Goal: Task Accomplishment & Management: Use online tool/utility

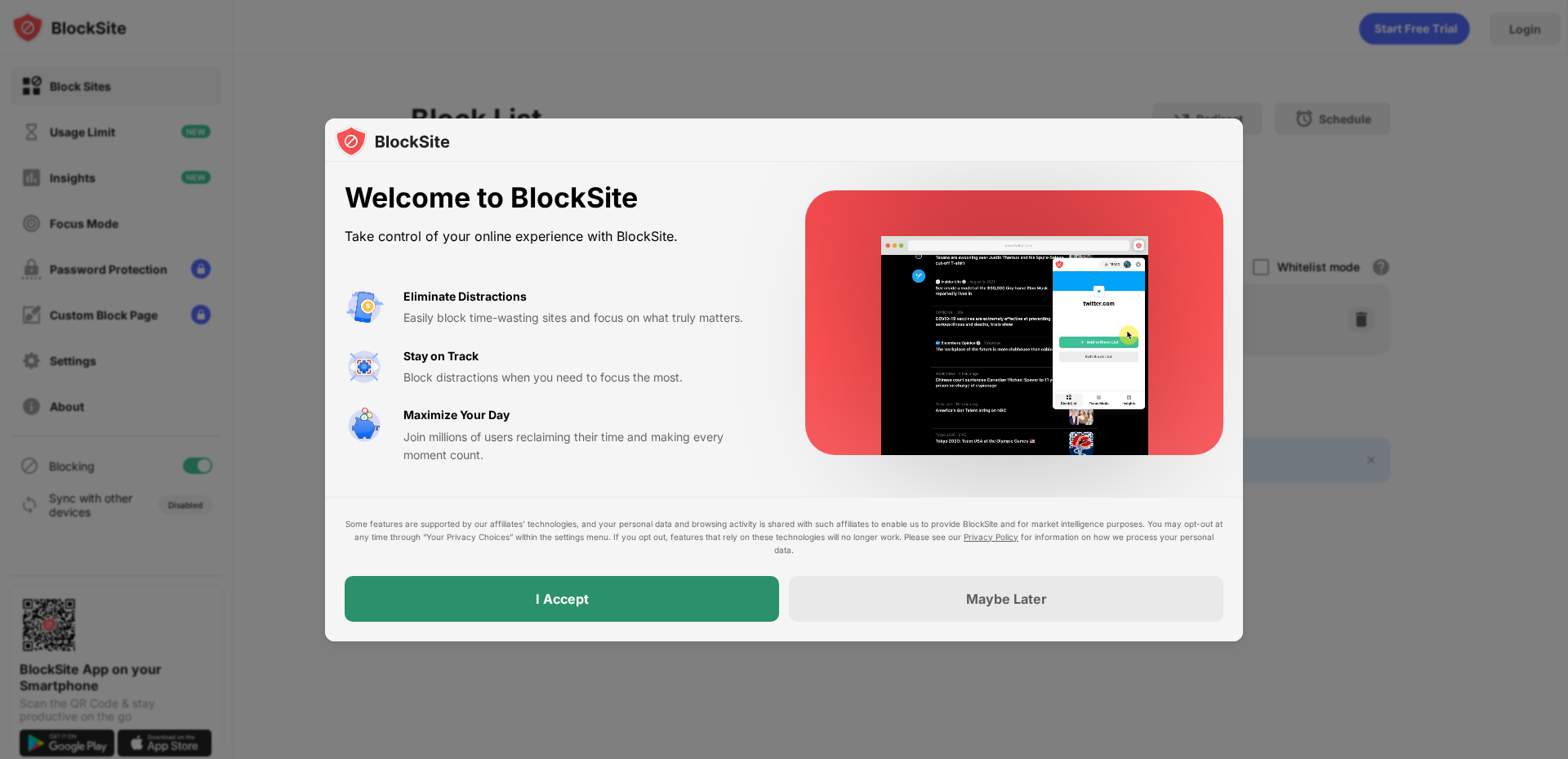
click at [732, 607] on div "I Accept" at bounding box center [561, 599] width 434 height 46
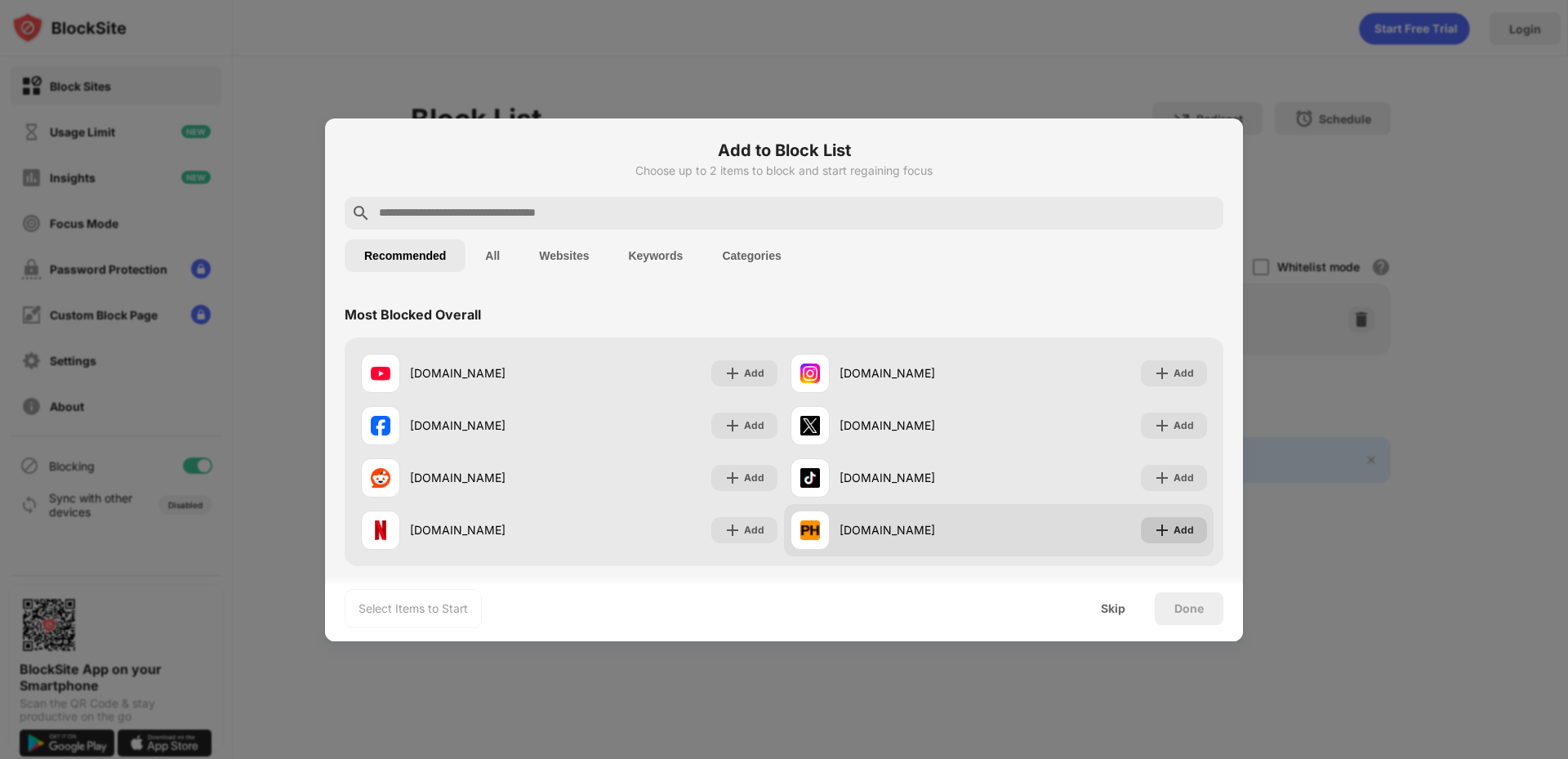
click at [1153, 534] on img at bounding box center [1162, 530] width 16 height 16
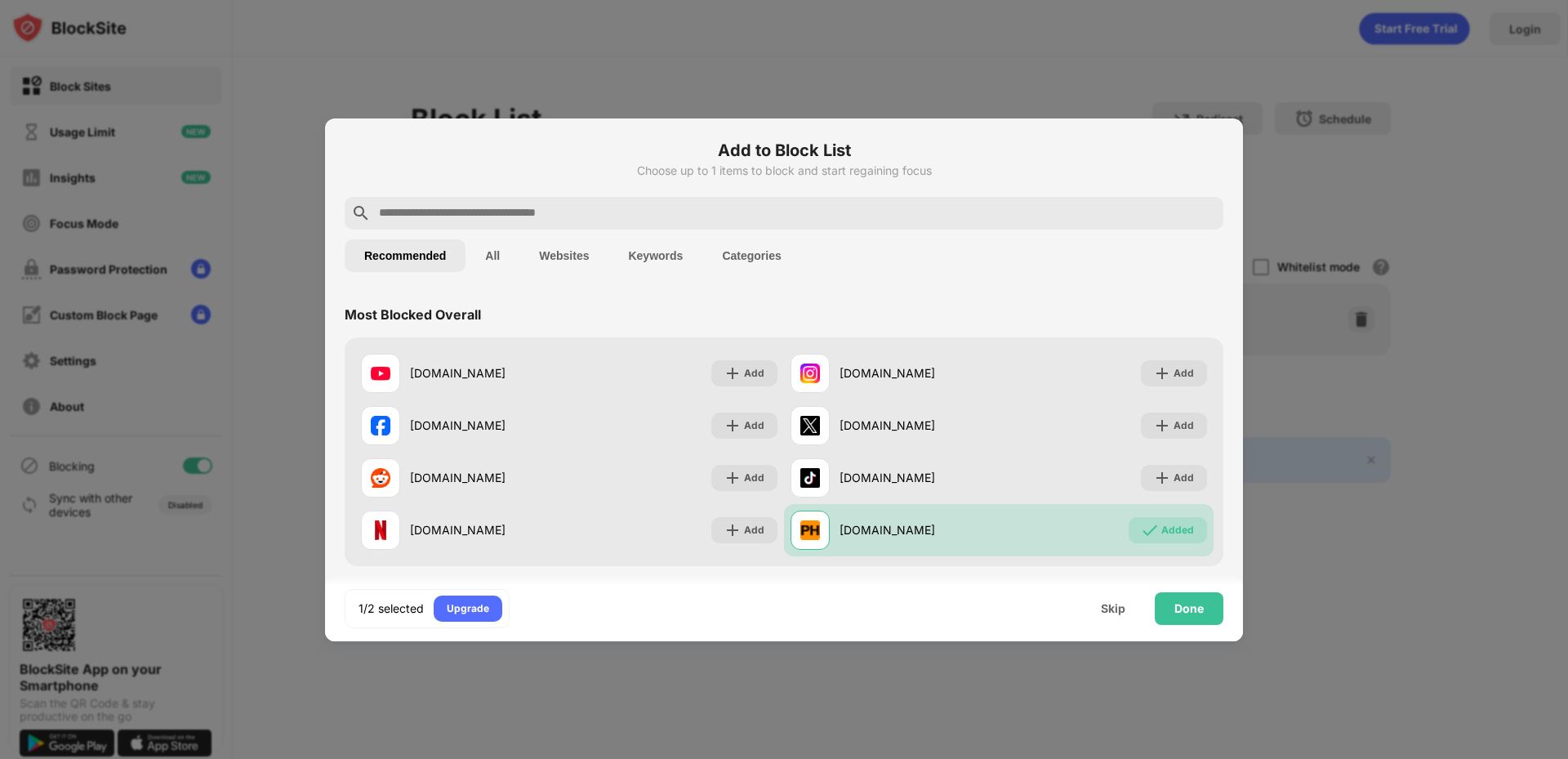
click at [588, 211] on input "text" at bounding box center [797, 214] width 839 height 20
type input "*"
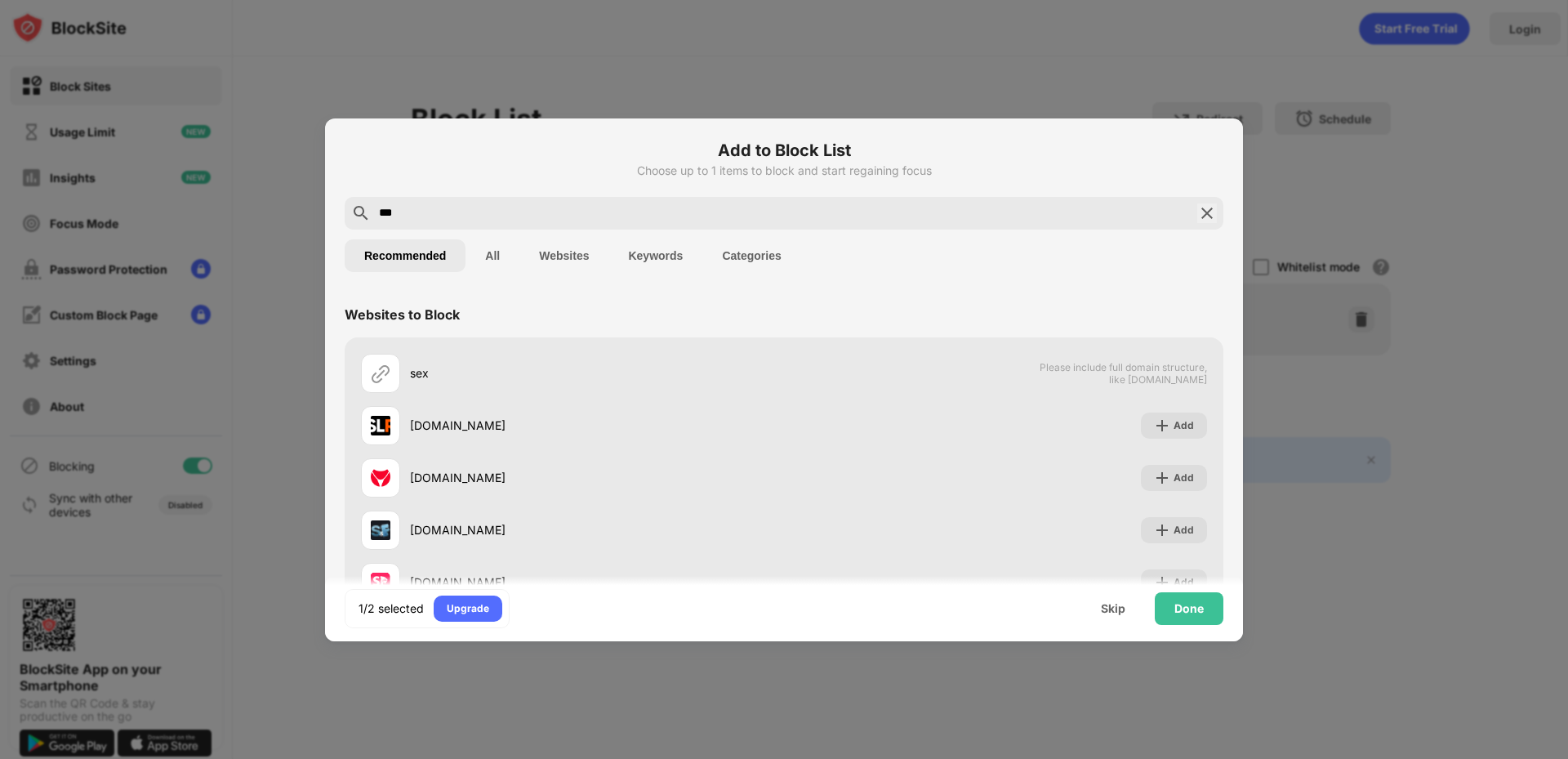
click at [741, 257] on button "Categories" at bounding box center [751, 255] width 98 height 32
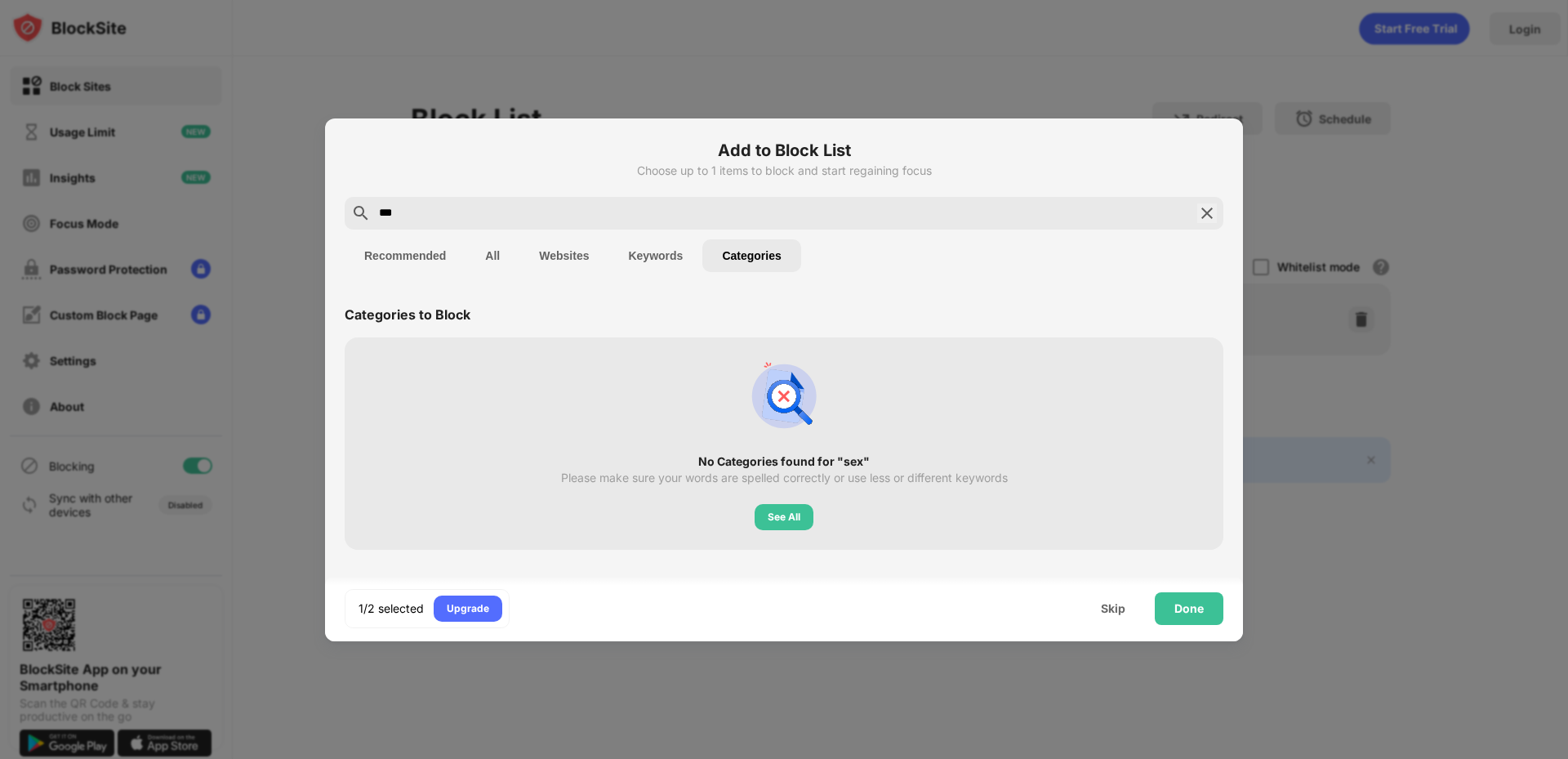
click at [646, 257] on button "Keywords" at bounding box center [655, 255] width 94 height 32
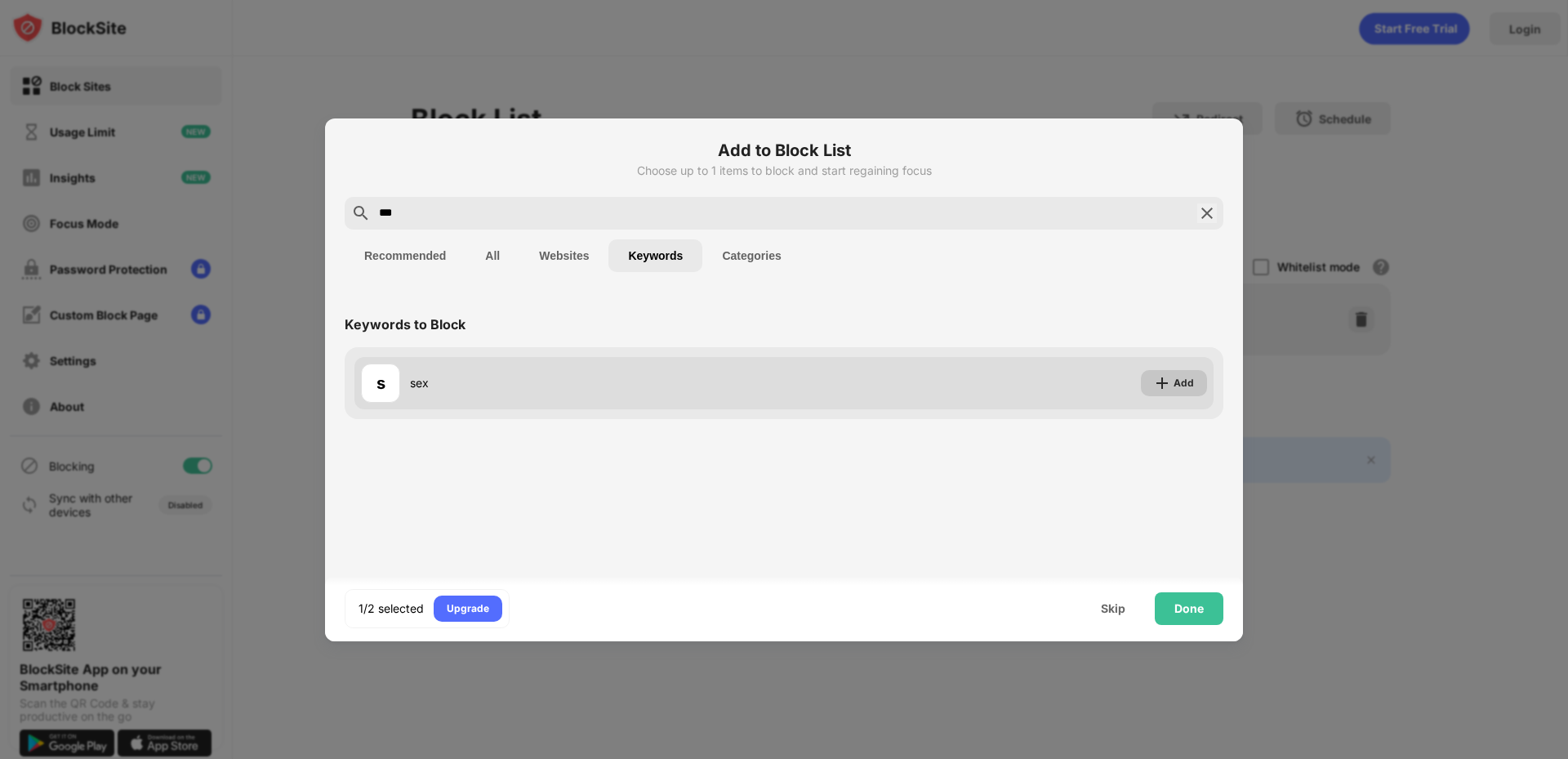
click at [1180, 382] on div "Add" at bounding box center [1183, 383] width 21 height 16
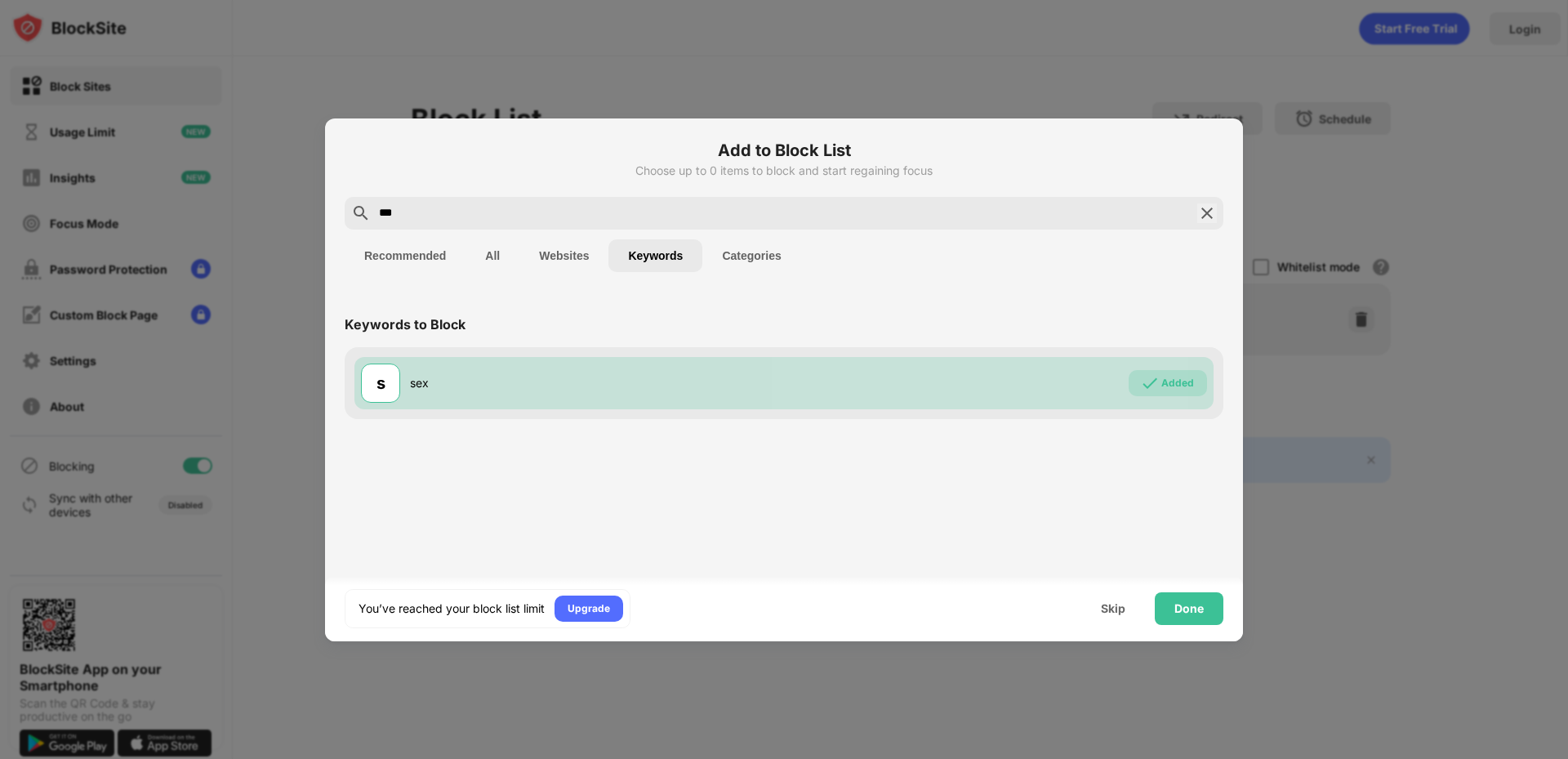
drag, startPoint x: 449, startPoint y: 212, endPoint x: 295, endPoint y: 218, distance: 154.1
click at [296, 758] on div "Add to Block List Choose up to 0 items to block and start regaining focus *** R…" at bounding box center [784, 759] width 1568 height 0
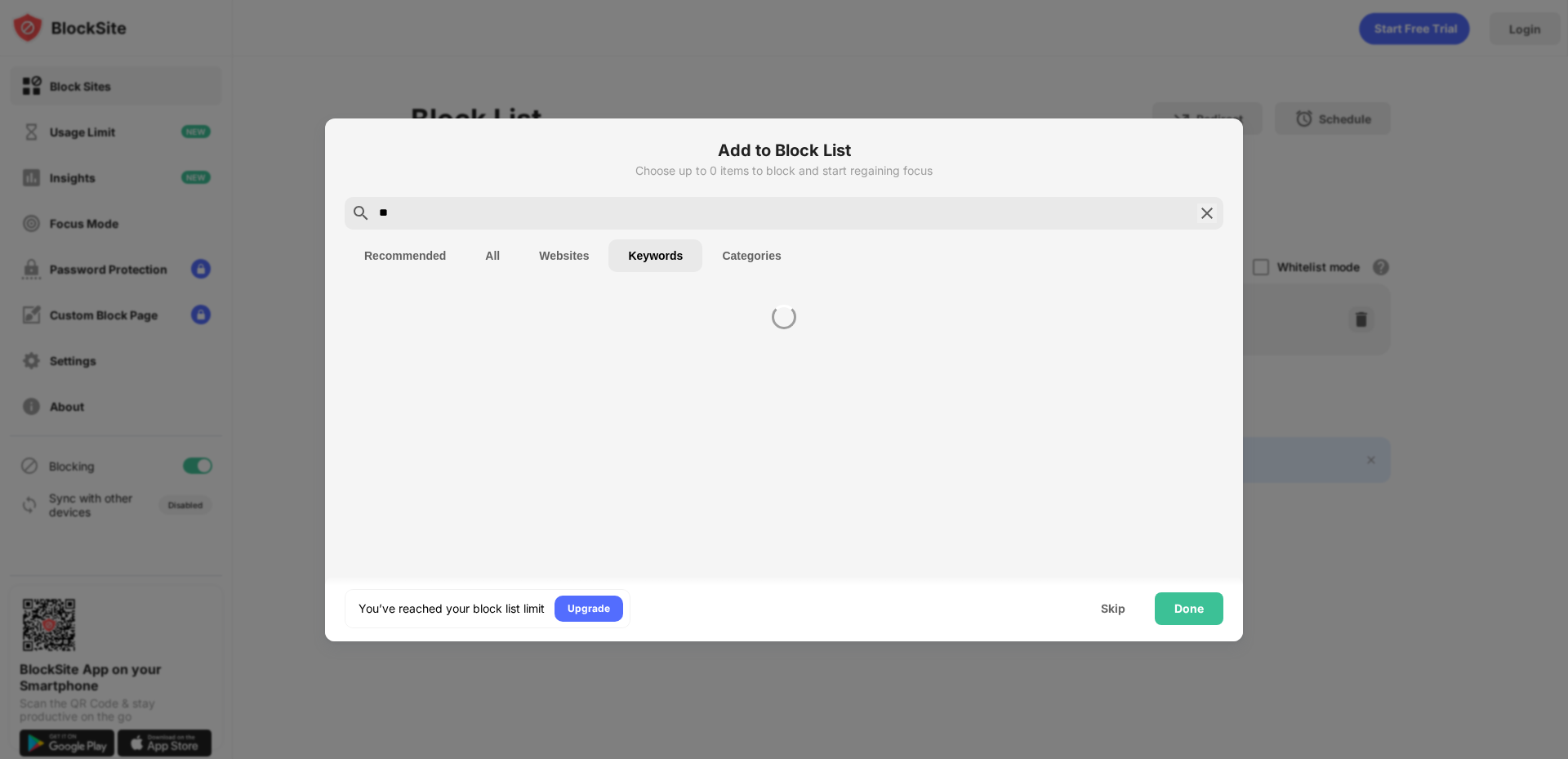
type input "*"
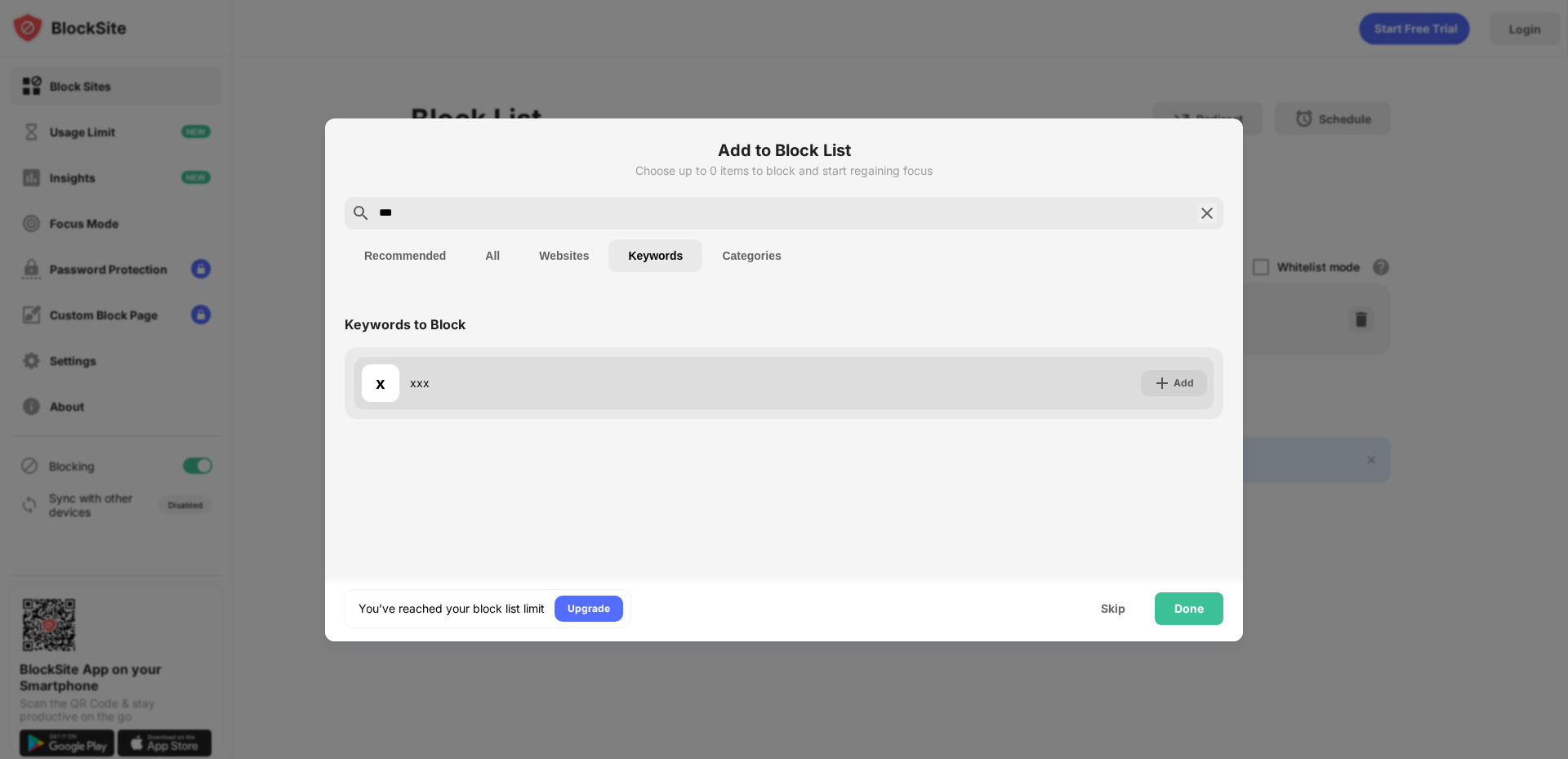
type input "***"
click at [1170, 380] on img at bounding box center [1162, 383] width 16 height 16
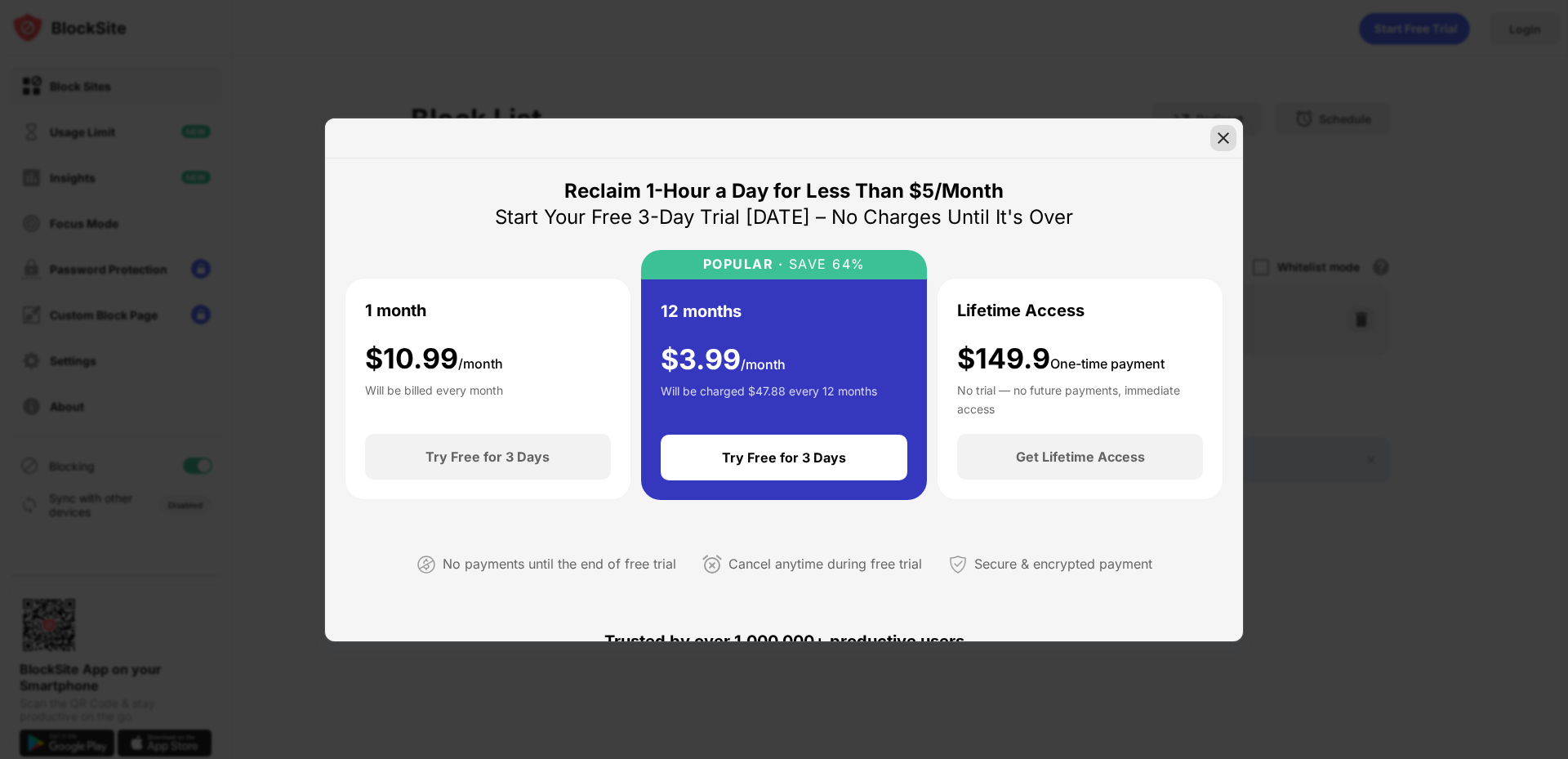
click at [1215, 134] on img at bounding box center [1223, 138] width 16 height 16
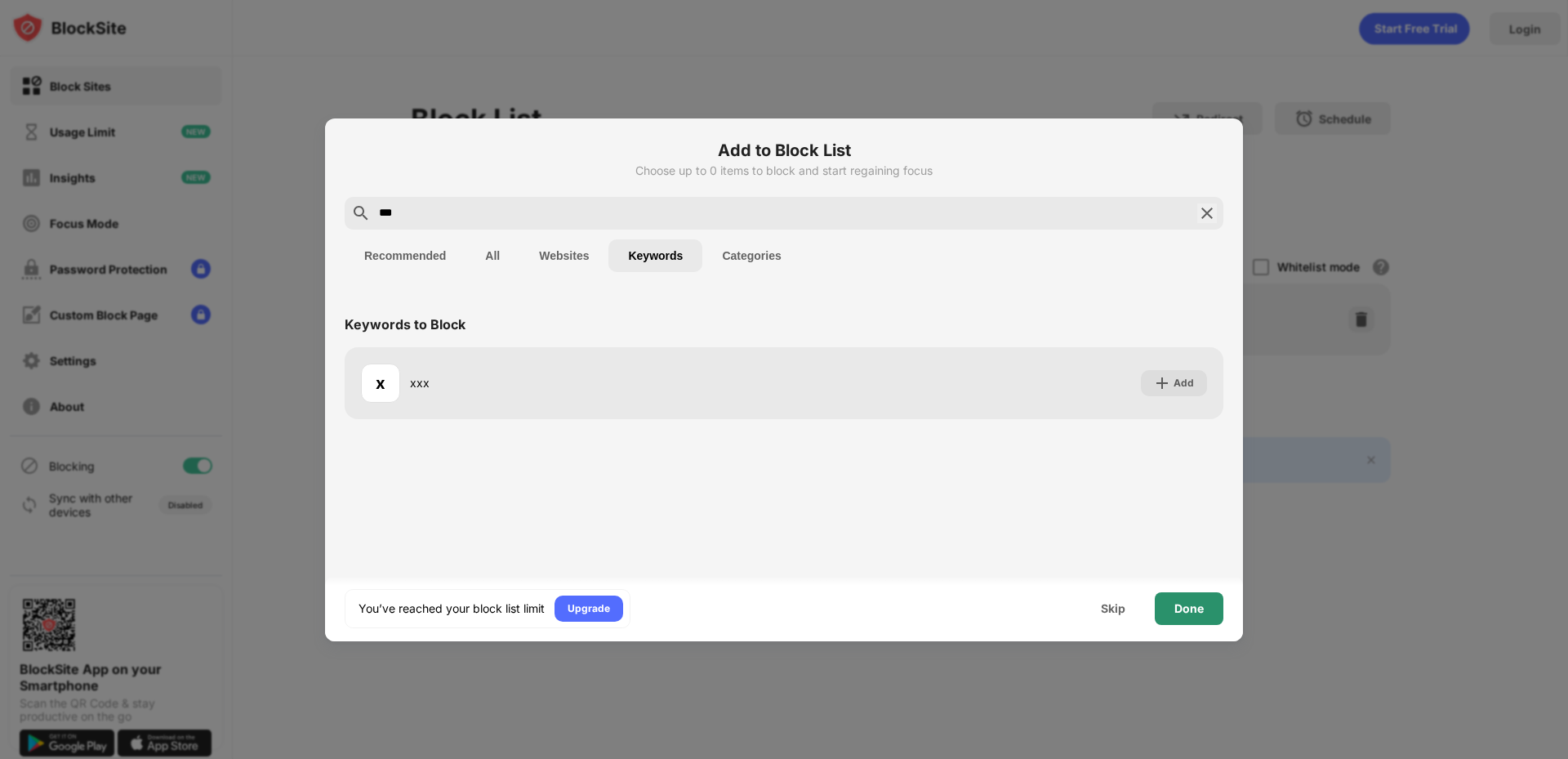
click at [1187, 606] on div "Done" at bounding box center [1189, 608] width 30 height 13
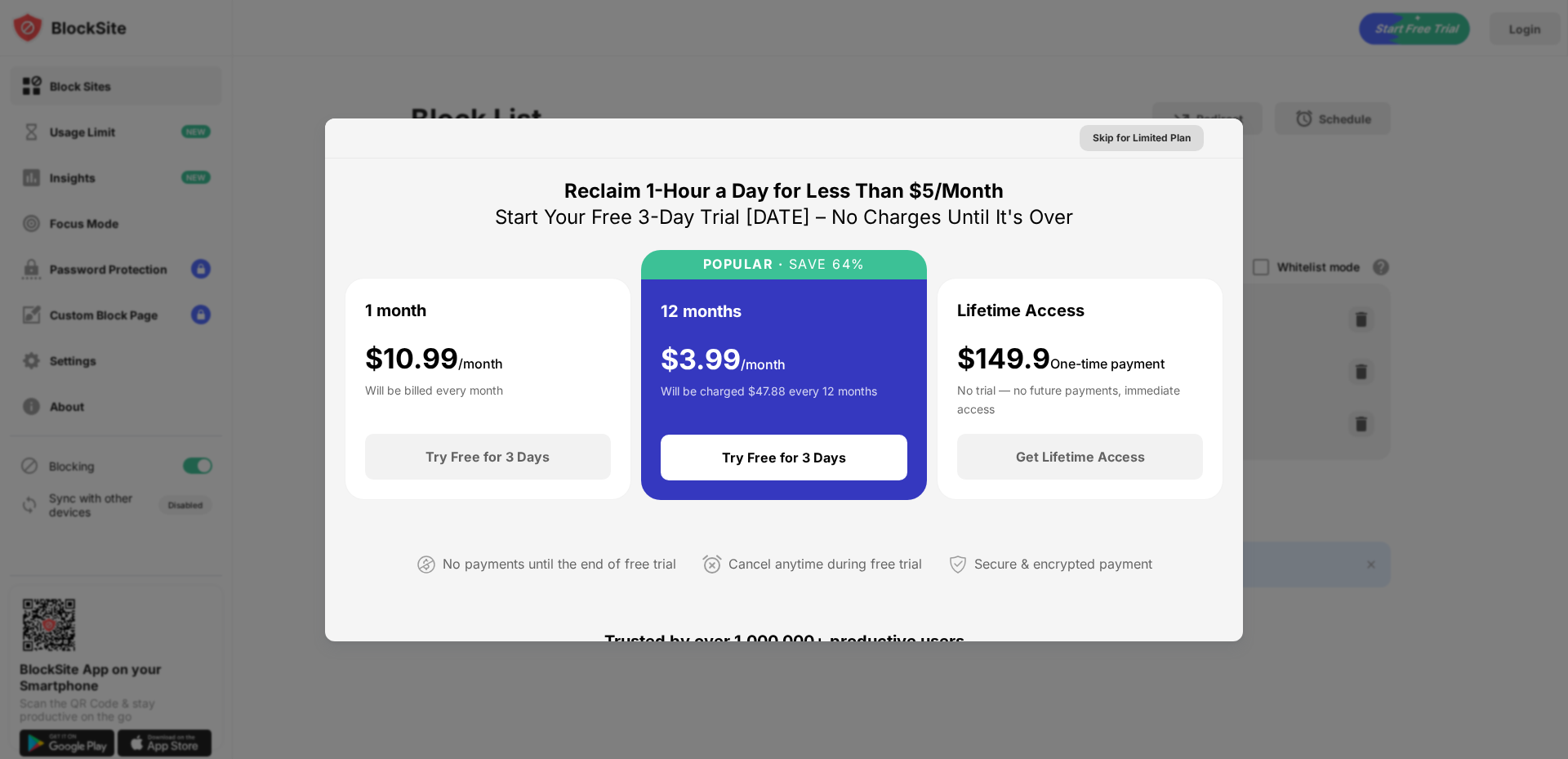
click at [1158, 138] on div "Skip for Limited Plan" at bounding box center [1141, 138] width 98 height 16
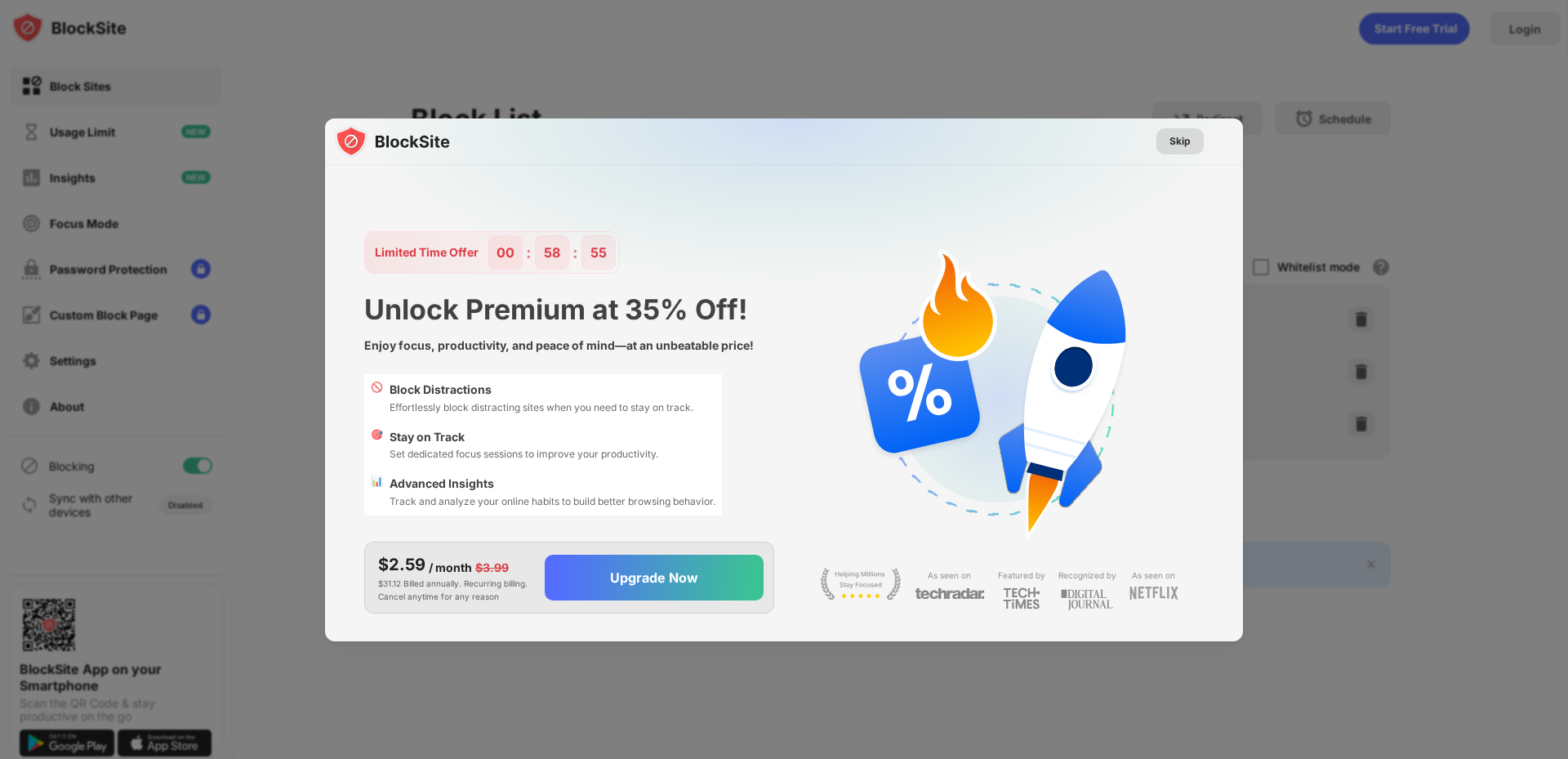
click at [1181, 135] on div "Skip" at bounding box center [1181, 142] width 22 height 16
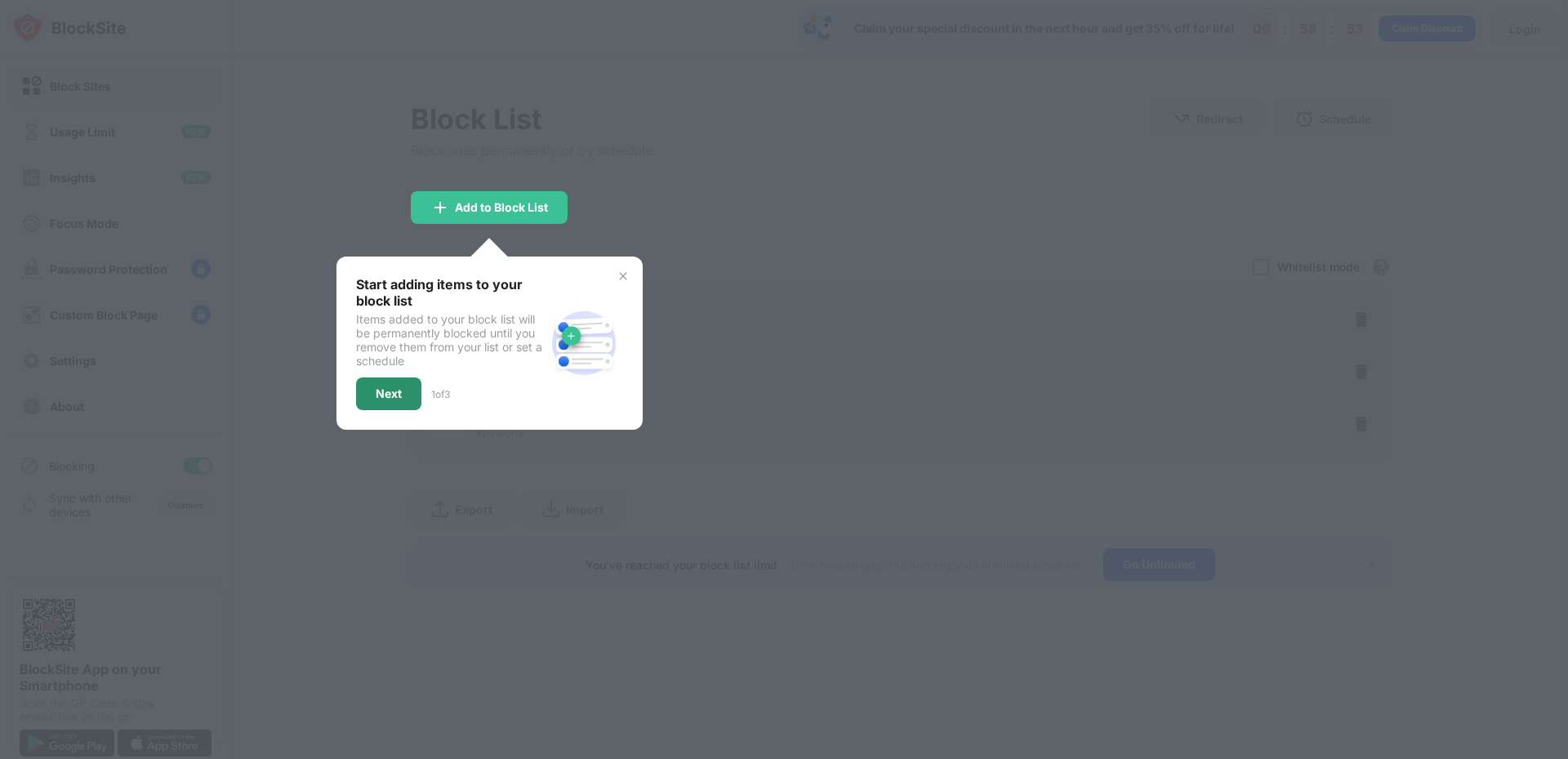
click at [406, 388] on div "Next" at bounding box center [388, 394] width 65 height 32
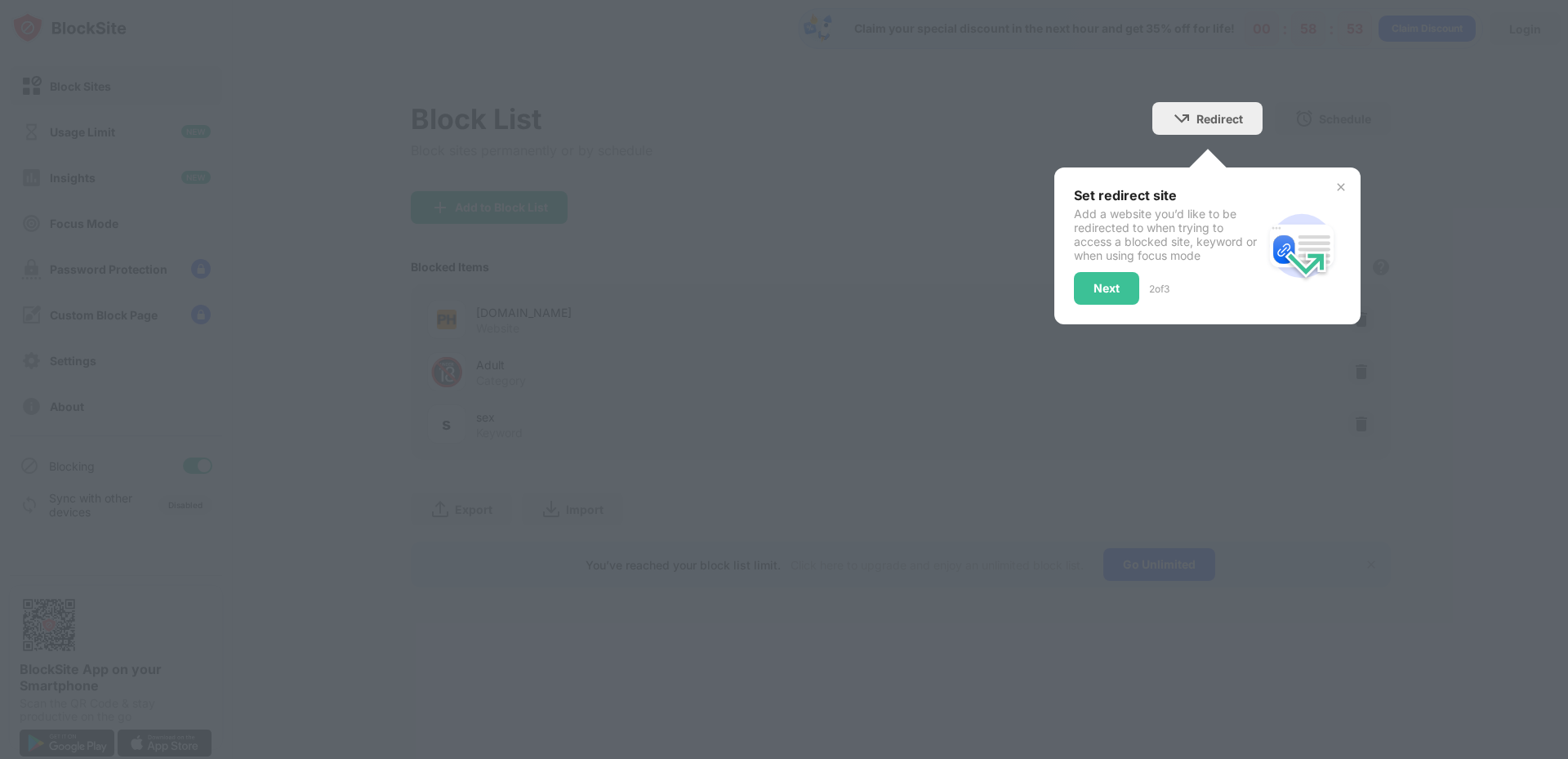
click at [1063, 334] on div at bounding box center [784, 380] width 1568 height 759
click at [1124, 295] on div "Next" at bounding box center [1106, 288] width 65 height 32
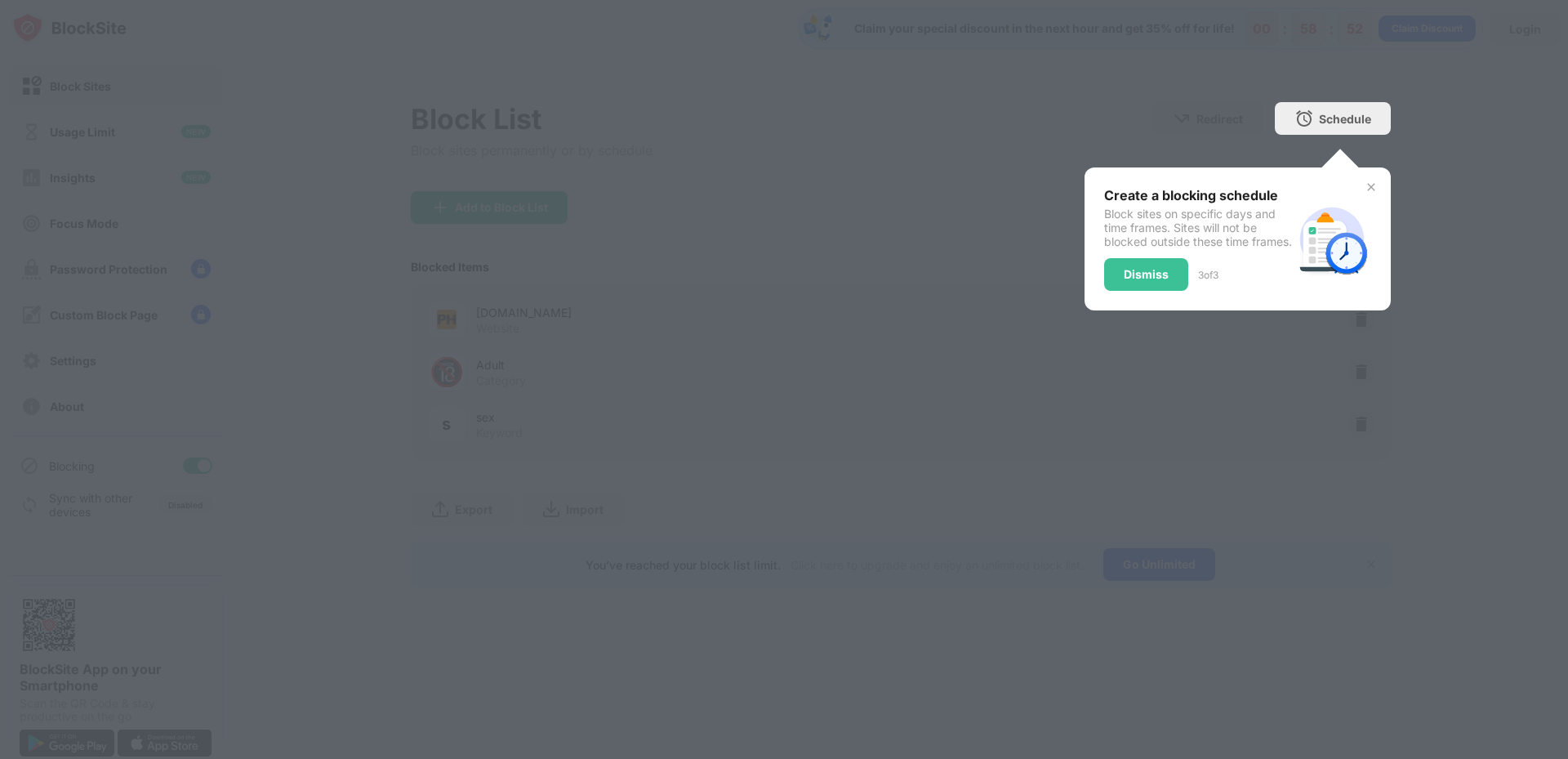
click at [1175, 272] on div "Dismiss" at bounding box center [1145, 274] width 84 height 32
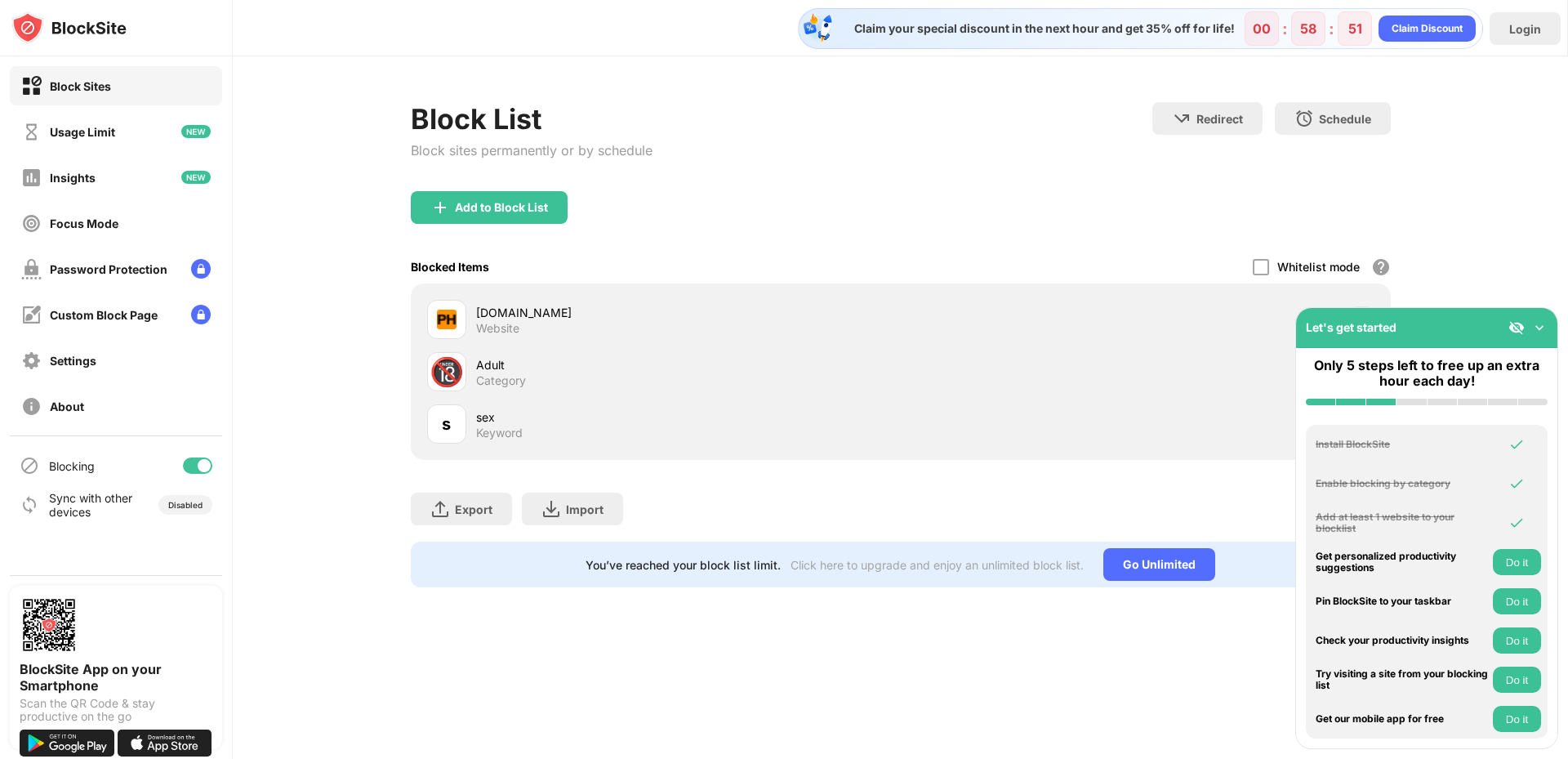
click at [1149, 282] on div "Blocked Items Whitelist mode Block all websites except for those in your whitel…" at bounding box center [900, 266] width 980 height 33
click at [1541, 327] on img at bounding box center [1539, 327] width 16 height 16
